Goal: Task Accomplishment & Management: Use online tool/utility

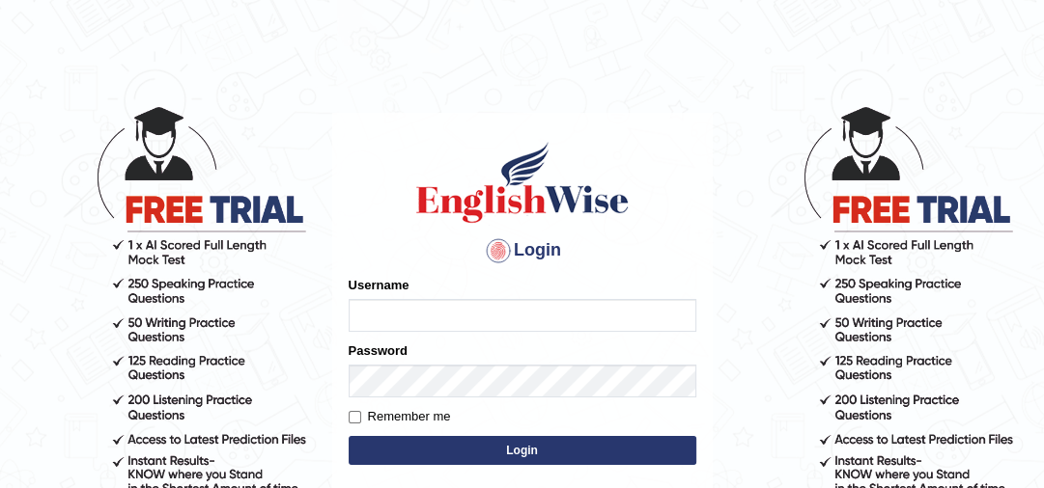
type input "jaspreet1991"
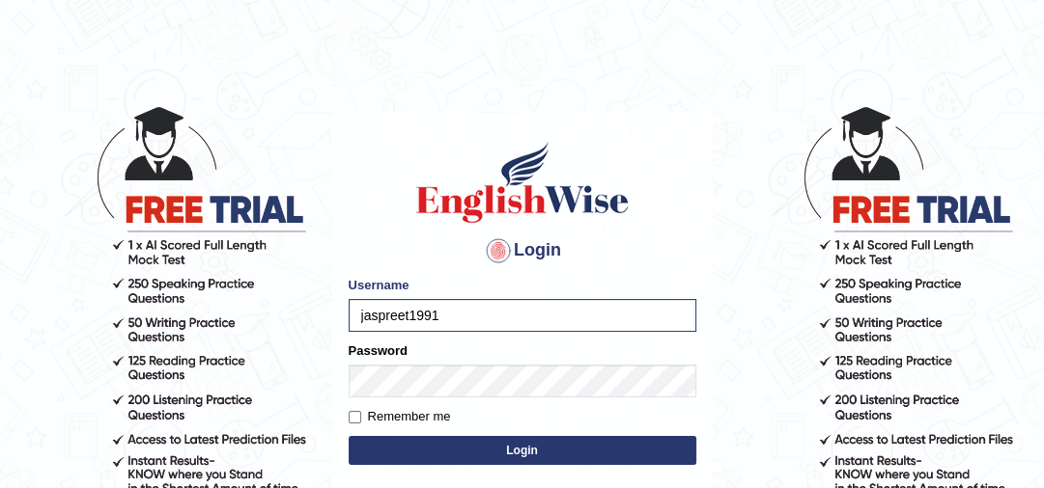
click at [479, 457] on button "Login" at bounding box center [523, 450] width 348 height 29
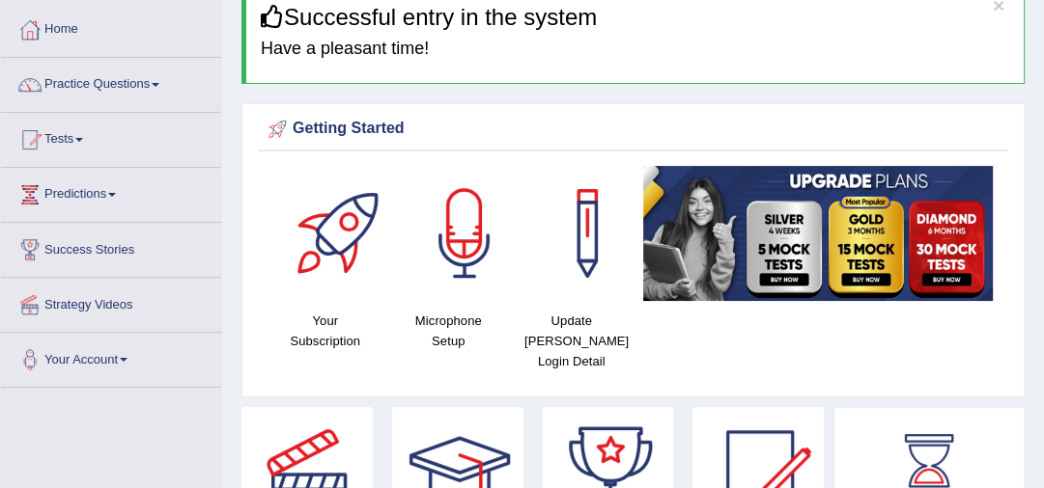
scroll to position [50, 0]
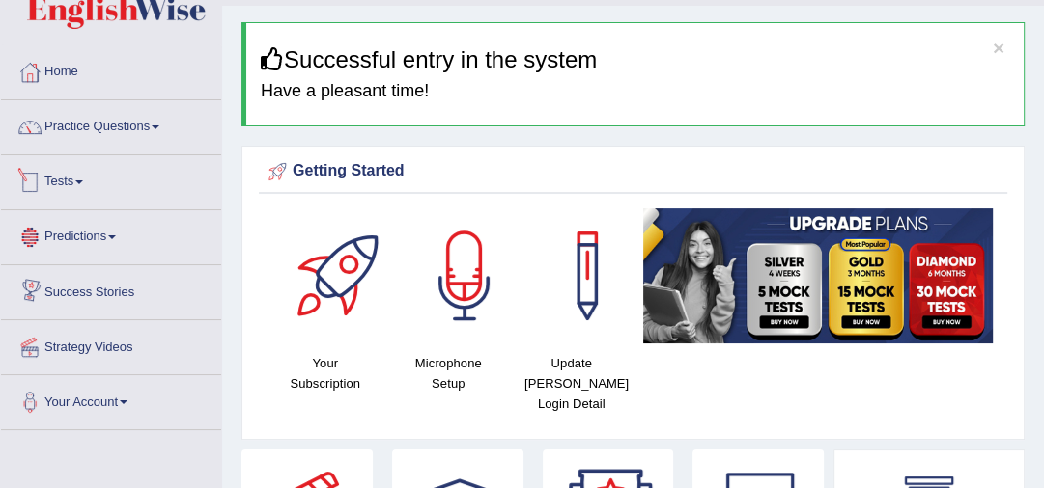
click at [57, 174] on link "Tests" at bounding box center [111, 179] width 220 height 48
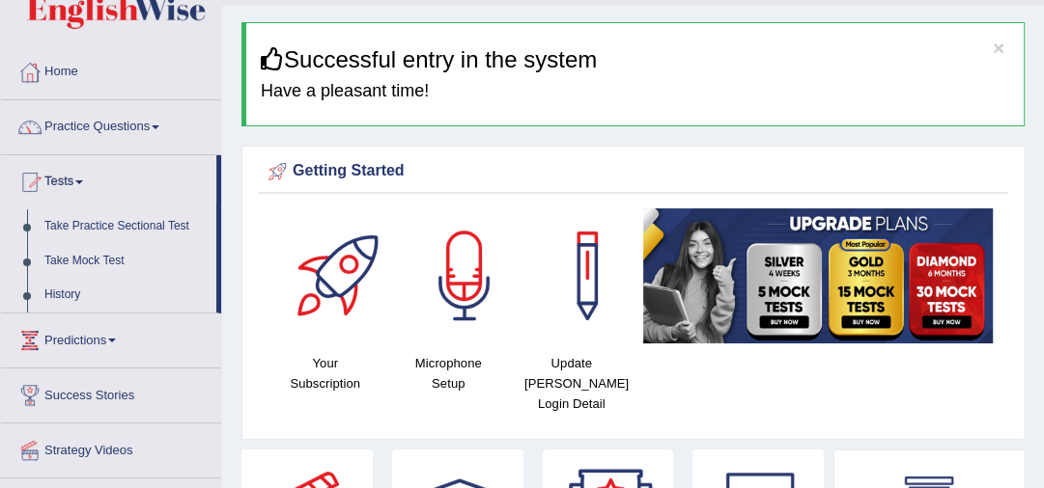
click at [77, 261] on link "Take Mock Test" at bounding box center [126, 261] width 181 height 35
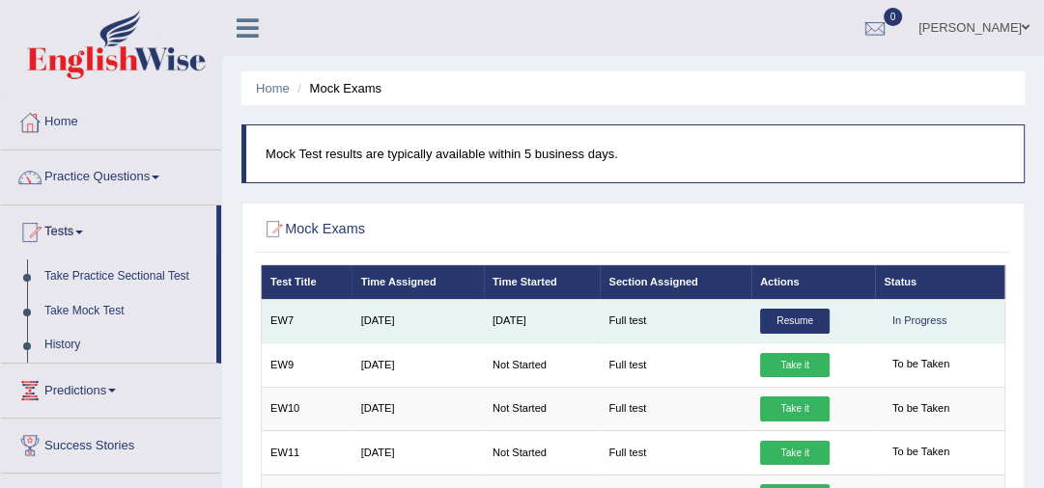
click at [792, 321] on link "Resume" at bounding box center [795, 321] width 70 height 25
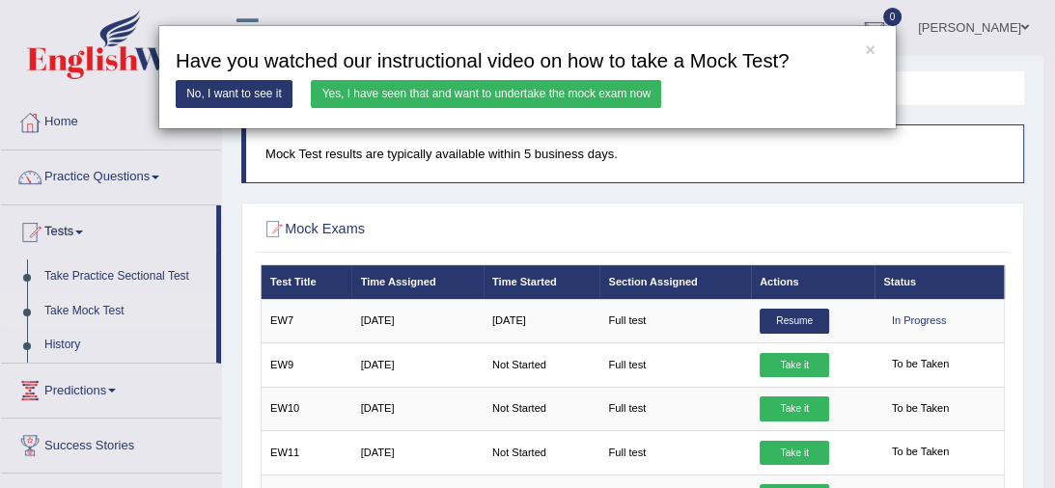
click at [501, 97] on link "Yes, I have seen that and want to undertake the mock exam now" at bounding box center [486, 94] width 350 height 28
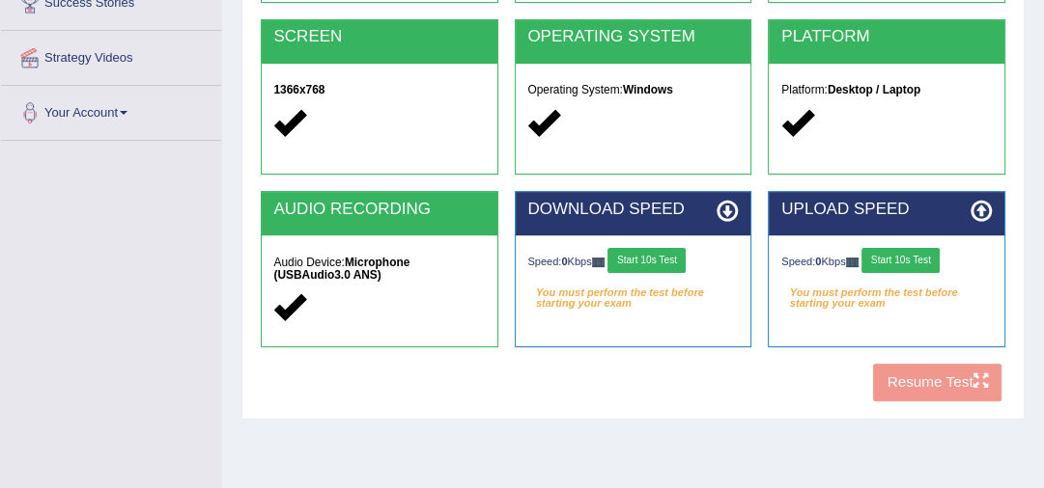
scroll to position [380, 0]
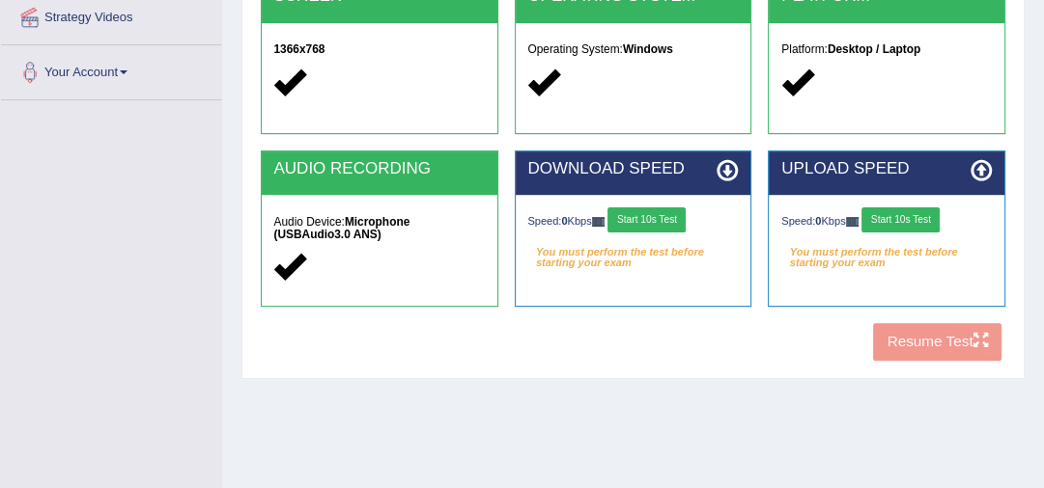
click at [666, 213] on button "Start 10s Test" at bounding box center [646, 220] width 78 height 25
click at [894, 218] on button "Start 10s Test" at bounding box center [900, 220] width 78 height 25
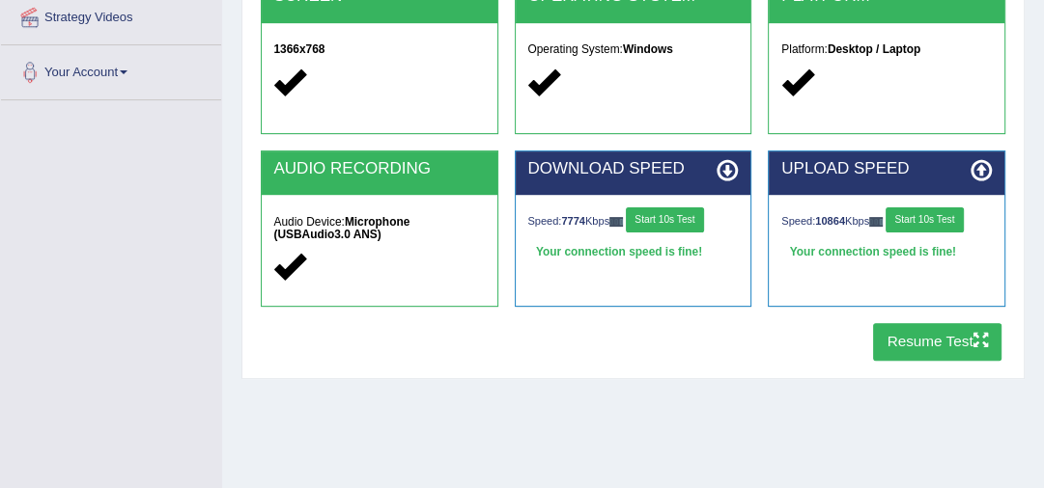
click at [927, 349] on button "Resume Test" at bounding box center [937, 342] width 128 height 38
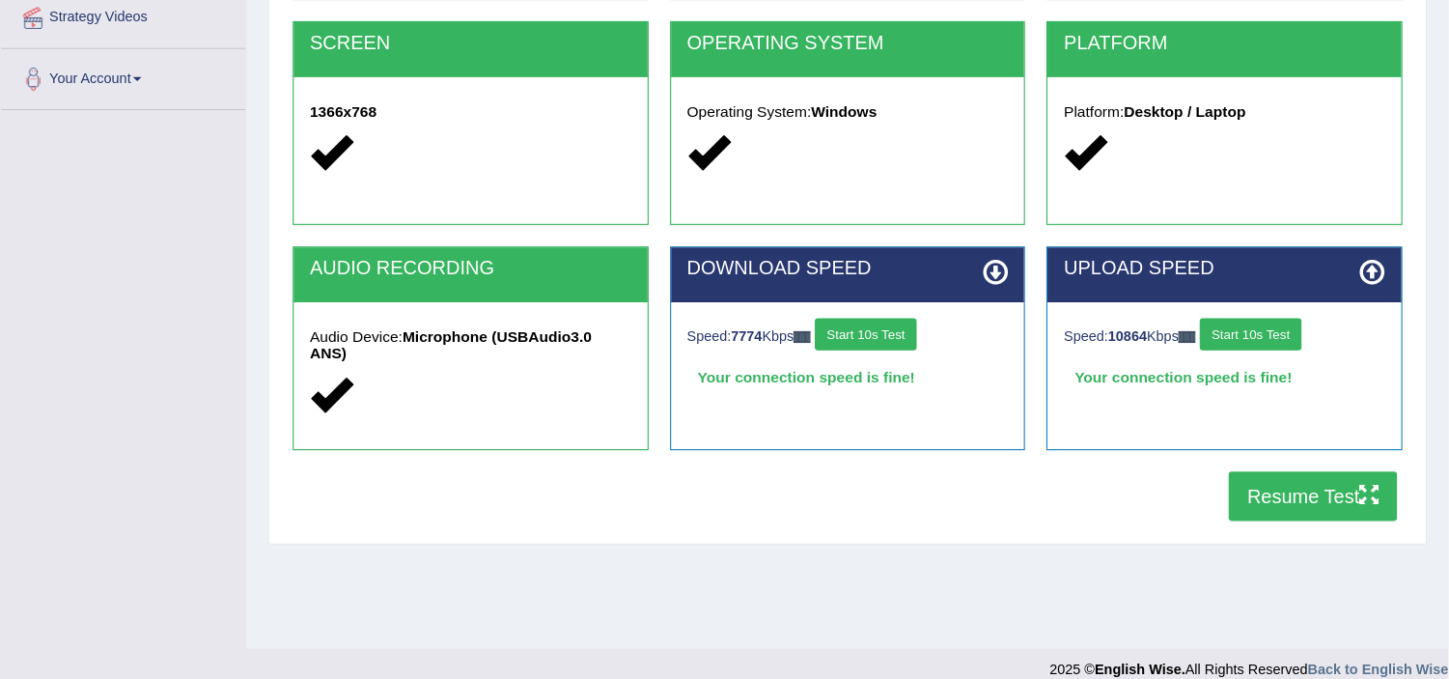
scroll to position [334, 0]
